Goal: Transaction & Acquisition: Purchase product/service

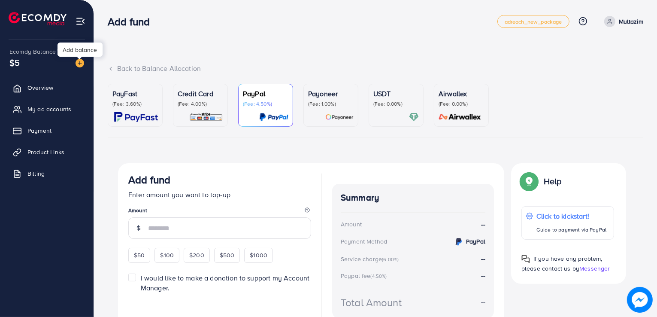
click at [83, 63] on img at bounding box center [79, 63] width 9 height 9
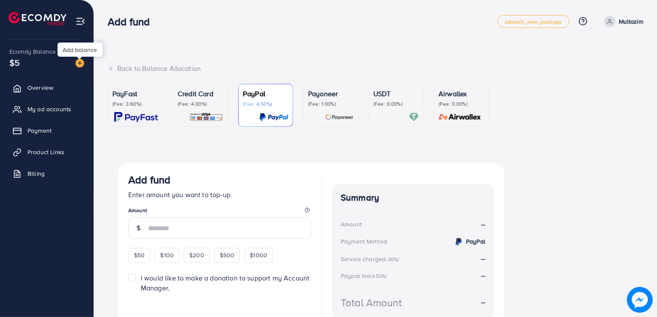
click at [77, 63] on img at bounding box center [79, 63] width 9 height 9
click at [78, 49] on div "Add balance" at bounding box center [79, 49] width 45 height 14
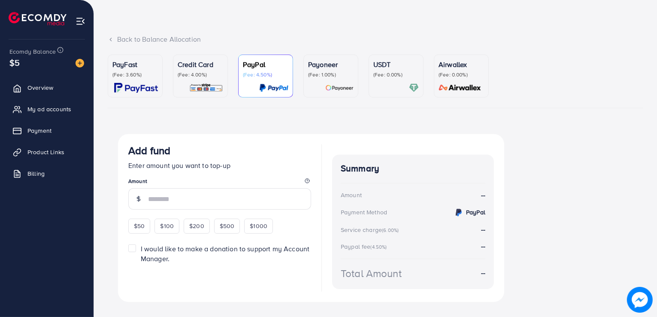
scroll to position [45, 0]
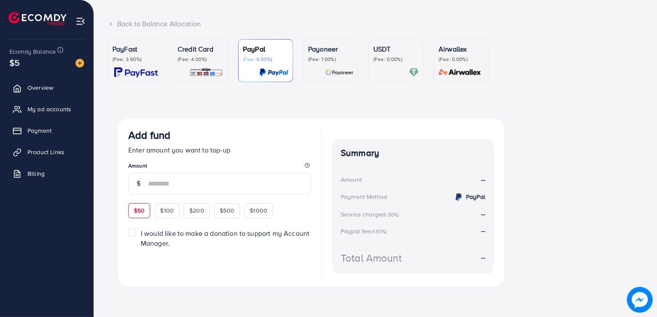
click at [139, 213] on span "$50" at bounding box center [139, 210] width 11 height 9
type input "**"
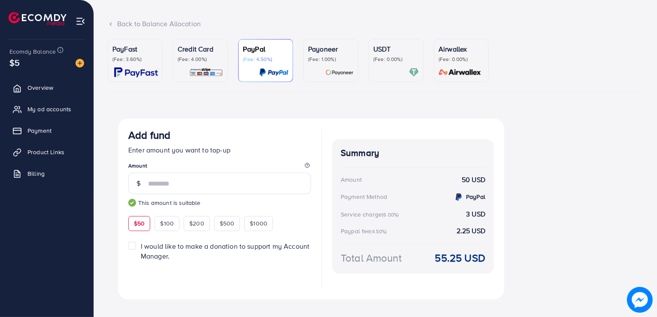
click at [210, 71] on img at bounding box center [206, 72] width 34 height 10
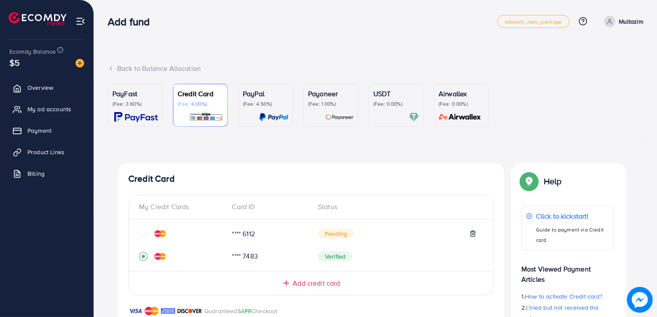
scroll to position [221, 0]
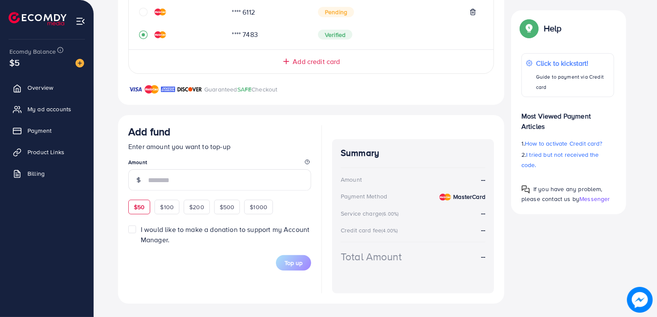
click at [139, 205] on span "$50" at bounding box center [139, 206] width 11 height 9
type input "**"
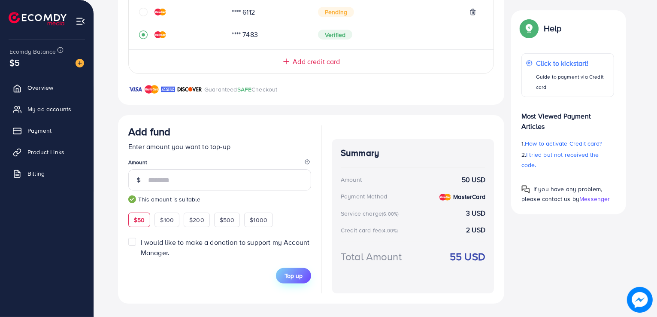
click at [295, 274] on span "Top up" at bounding box center [293, 275] width 18 height 9
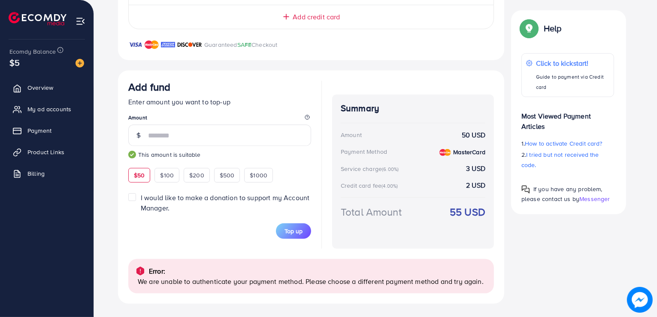
scroll to position [0, 0]
